Goal: Find specific page/section: Find specific page/section

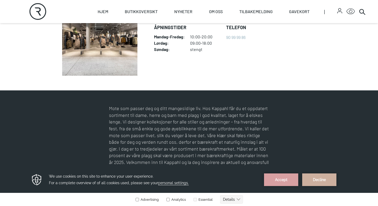
scroll to position [162, 0]
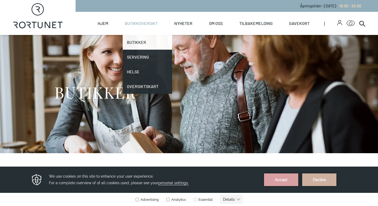
click at [136, 42] on link "Butikker" at bounding box center [147, 42] width 49 height 15
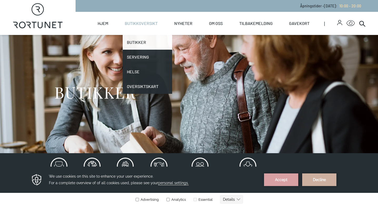
click at [137, 41] on link "Butikker" at bounding box center [147, 42] width 49 height 15
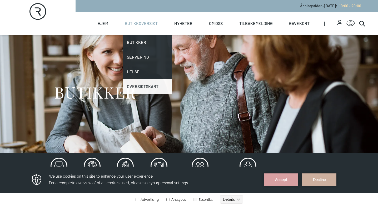
scroll to position [1, 0]
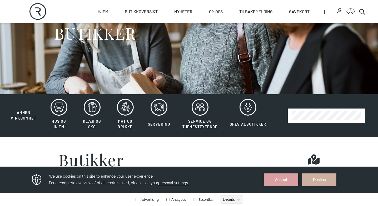
scroll to position [70, 0]
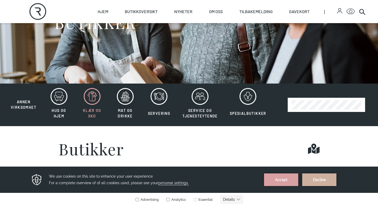
click at [90, 97] on icon at bounding box center [92, 96] width 17 height 17
click at [92, 110] on span "Klær og sko" at bounding box center [92, 113] width 18 height 10
click at [93, 110] on span "Klær og sko" at bounding box center [92, 113] width 18 height 10
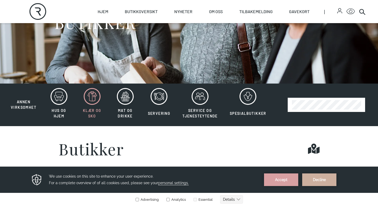
click at [93, 111] on span "Klær og sko" at bounding box center [92, 113] width 18 height 10
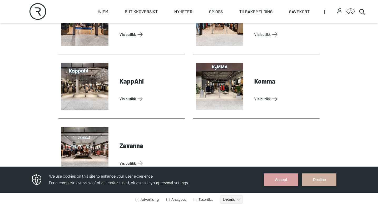
scroll to position [324, 0]
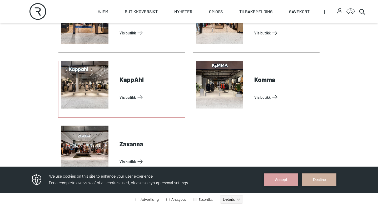
click at [120, 95] on link "Vis butikk" at bounding box center [151, 97] width 63 height 8
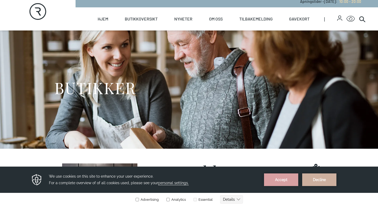
scroll to position [4, 0]
